Goal: Find specific fact: Find specific fact

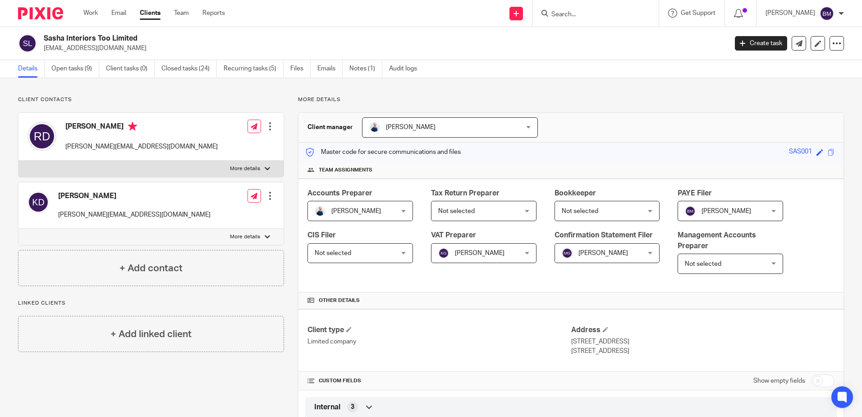
scroll to position [891, 0]
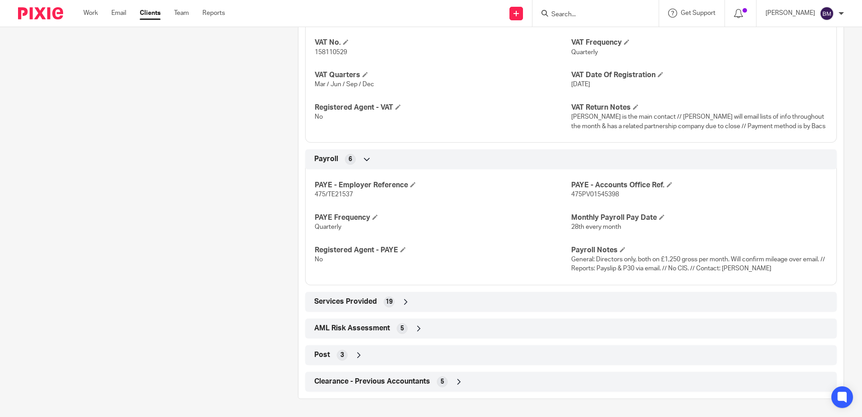
click at [572, 11] on input "Search" at bounding box center [591, 15] width 81 height 8
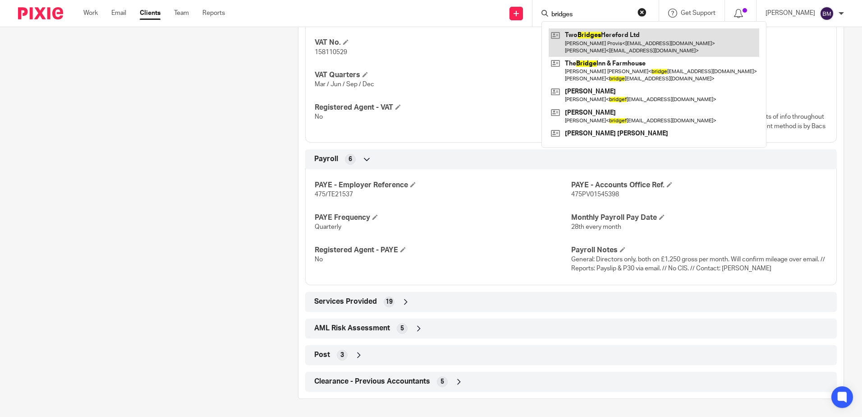
type input "bridges"
click at [622, 49] on link at bounding box center [654, 42] width 211 height 28
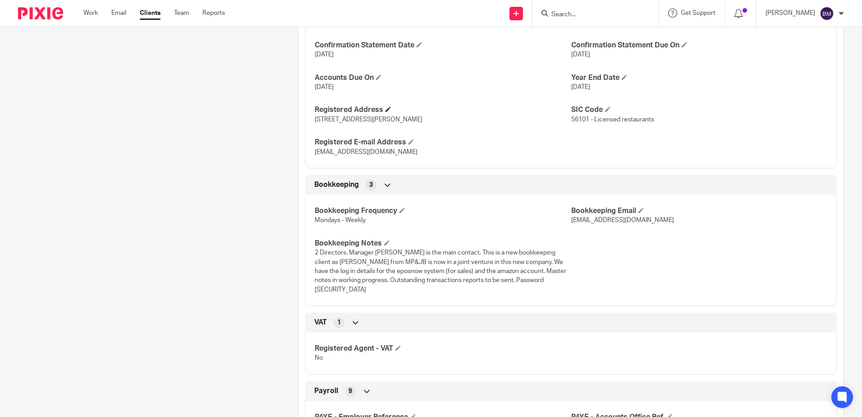
scroll to position [938, 0]
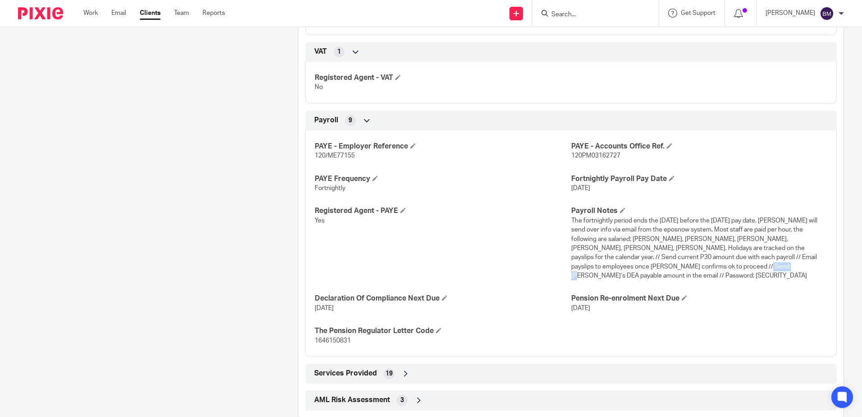
drag, startPoint x: 710, startPoint y: 258, endPoint x: 685, endPoint y: 257, distance: 24.8
click at [685, 257] on span "The fortnightly period ends the [DATE] before the [DATE] pay date. [PERSON_NAME…" at bounding box center [694, 247] width 246 height 61
copy span "npINK22-"
